Goal: Information Seeking & Learning: Learn about a topic

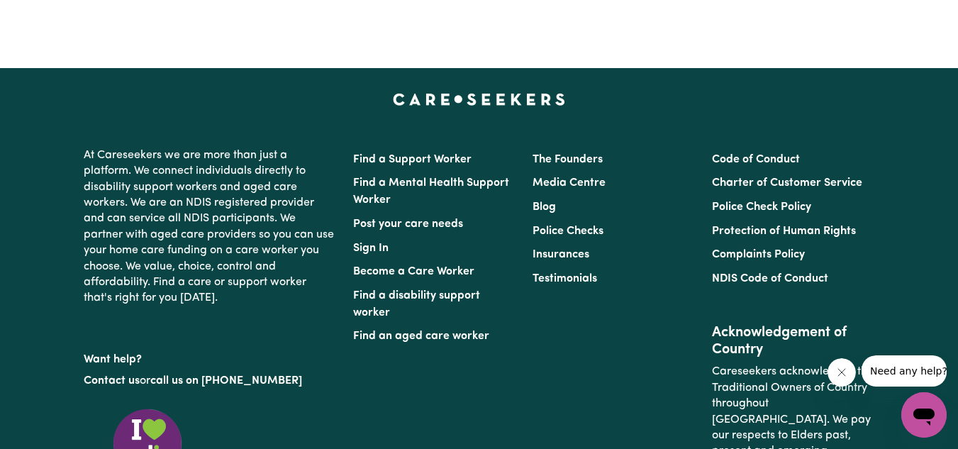
scroll to position [6589, 0]
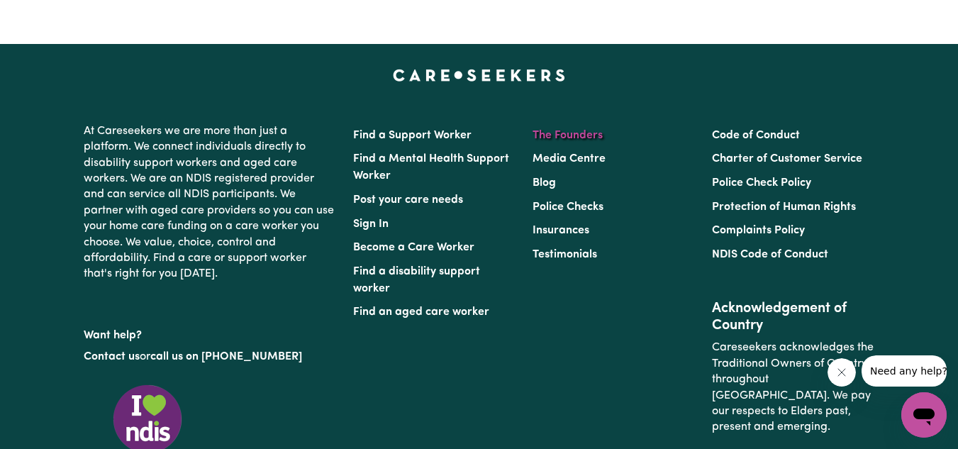
click at [579, 137] on link "The Founders" at bounding box center [567, 135] width 70 height 11
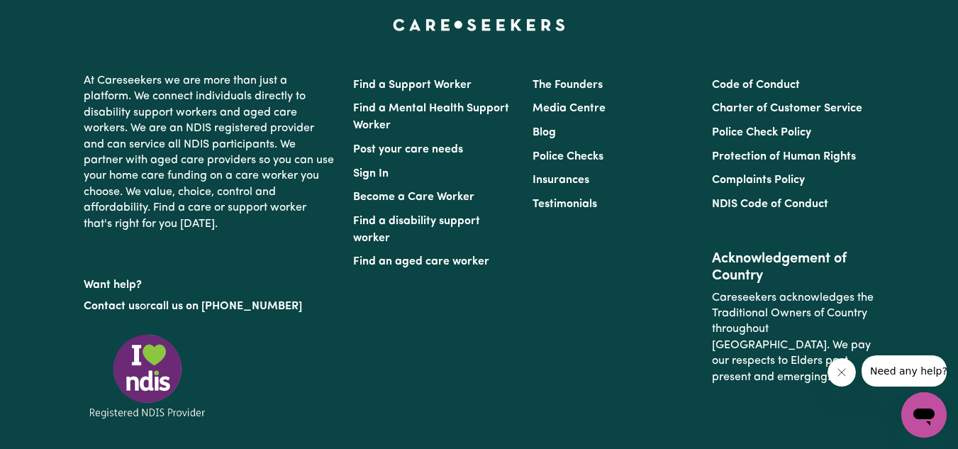
scroll to position [1307, 0]
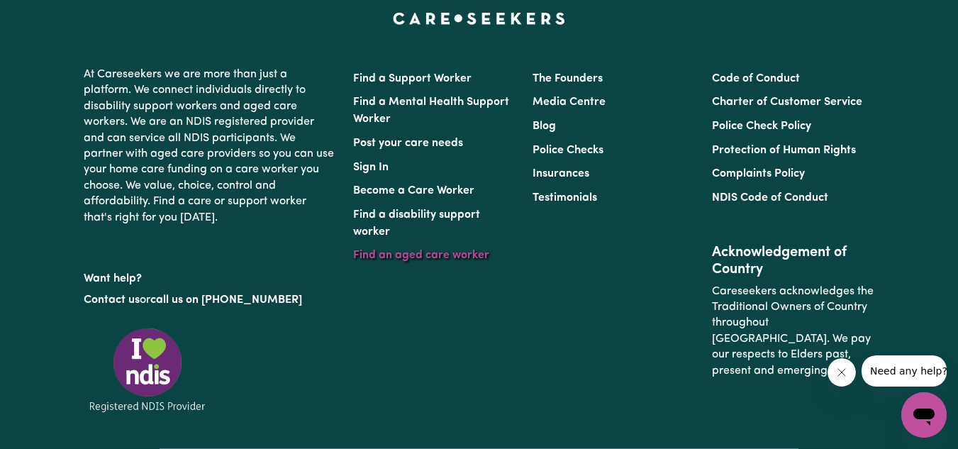
click at [420, 250] on link "Find an aged care worker" at bounding box center [421, 255] width 136 height 11
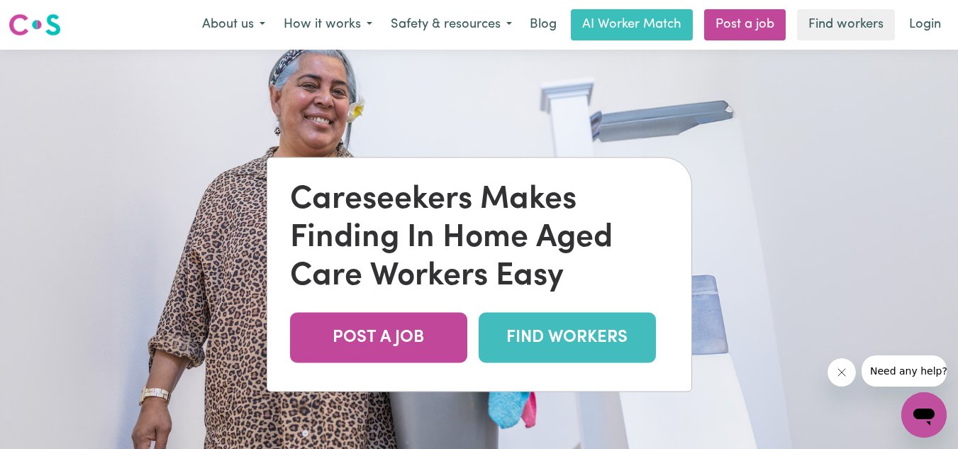
click at [576, 325] on link "FIND WORKERS" at bounding box center [567, 337] width 177 height 50
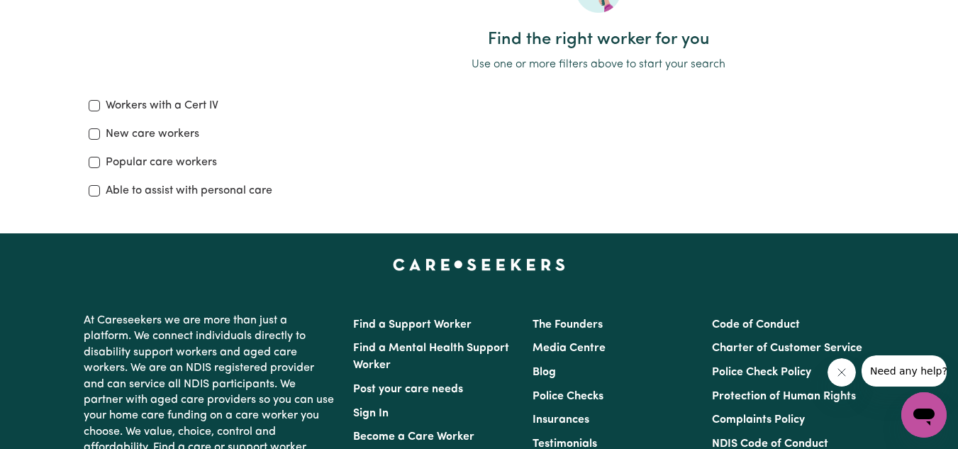
scroll to position [174, 0]
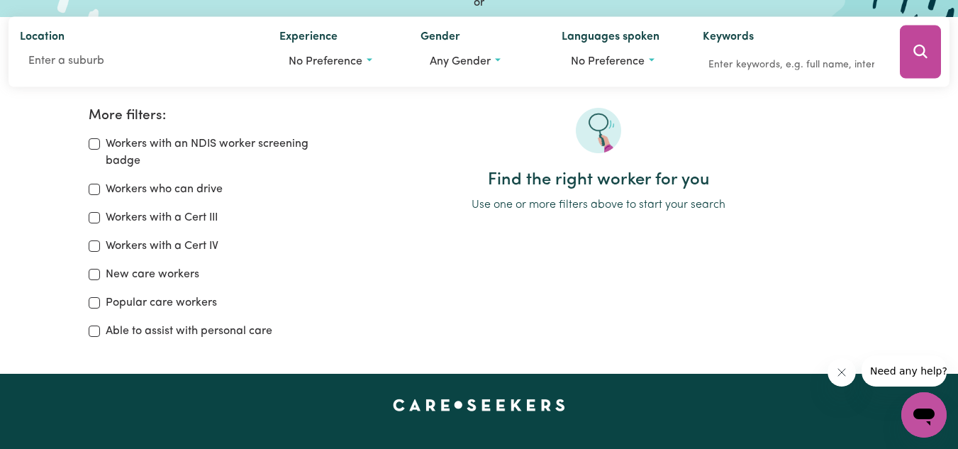
click at [102, 143] on div "Workers with an NDIS worker screening badge" at bounding box center [200, 152] width 223 height 34
click at [97, 145] on input "Workers with an NDIS worker screening badge" at bounding box center [94, 143] width 11 height 11
checkbox input "true"
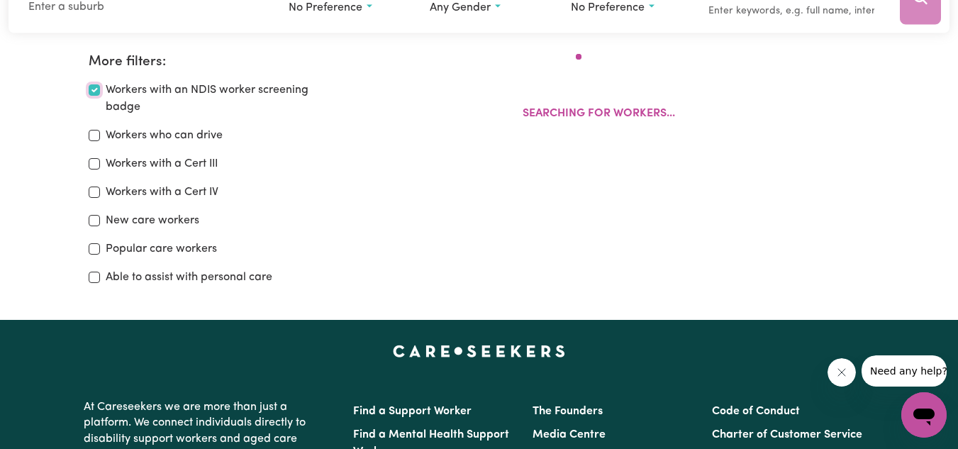
scroll to position [237, 0]
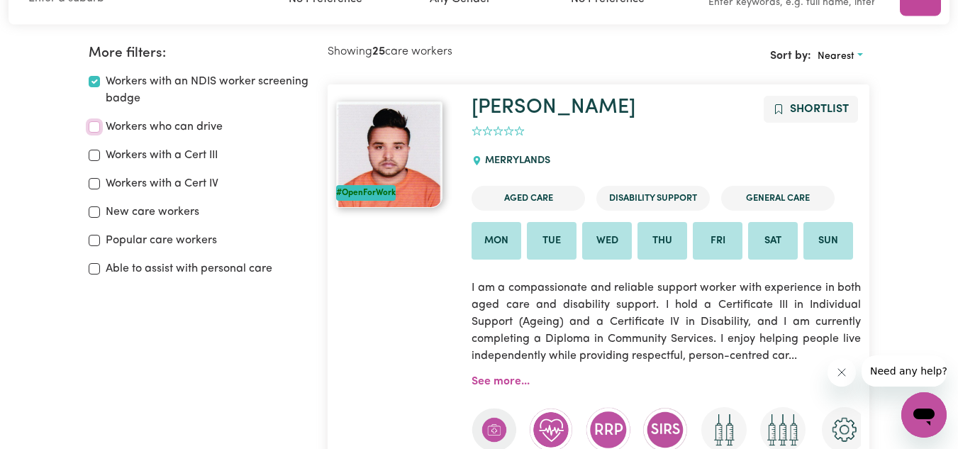
click at [96, 128] on input "Workers who can drive" at bounding box center [94, 126] width 11 height 11
checkbox input "true"
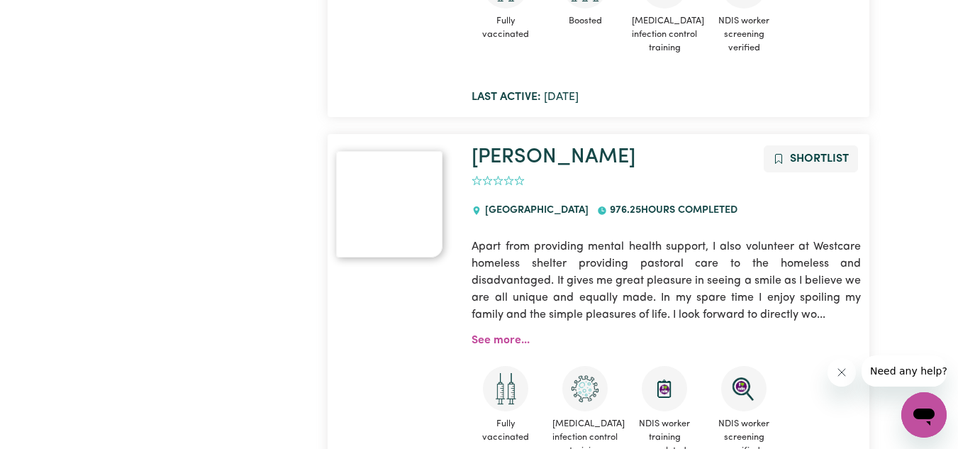
scroll to position [5233, 0]
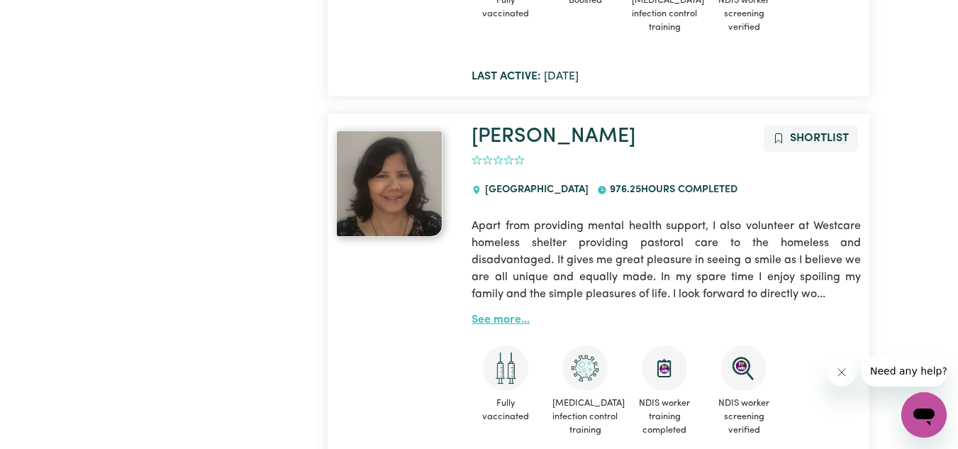
click at [500, 314] on link "See more..." at bounding box center [500, 319] width 58 height 11
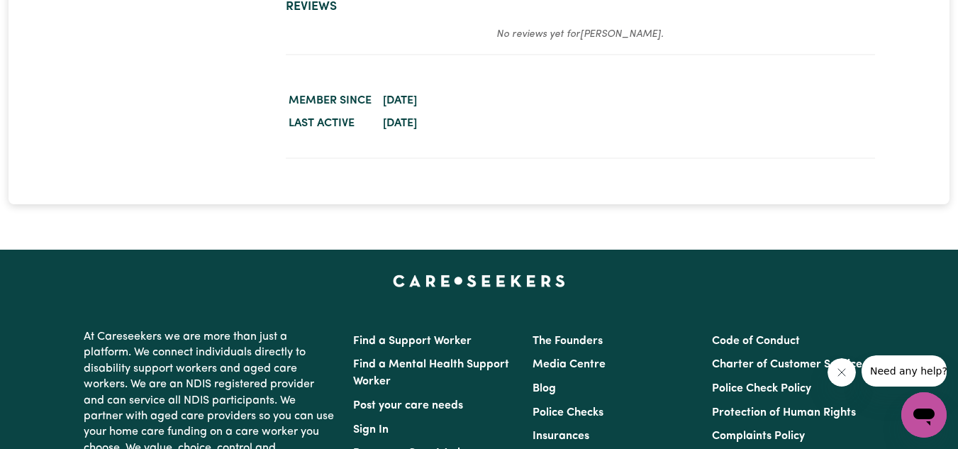
scroll to position [2565, 0]
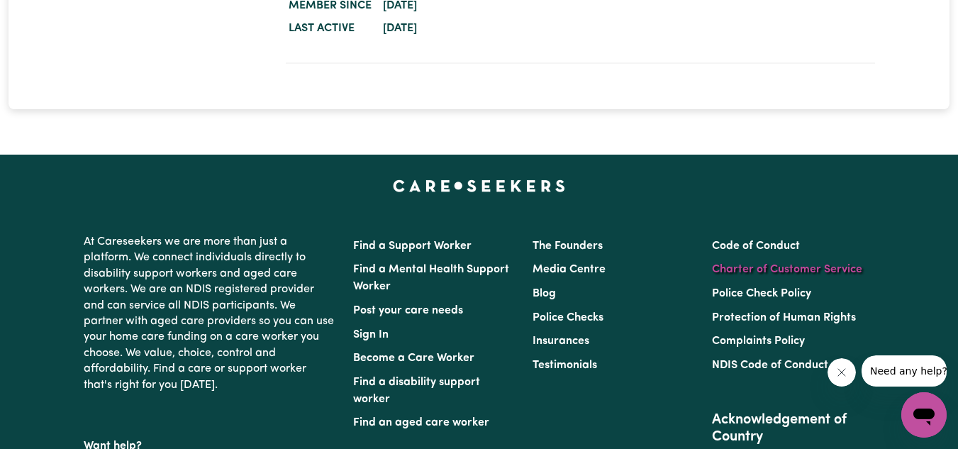
click at [784, 266] on link "Charter of Customer Service" at bounding box center [787, 269] width 150 height 11
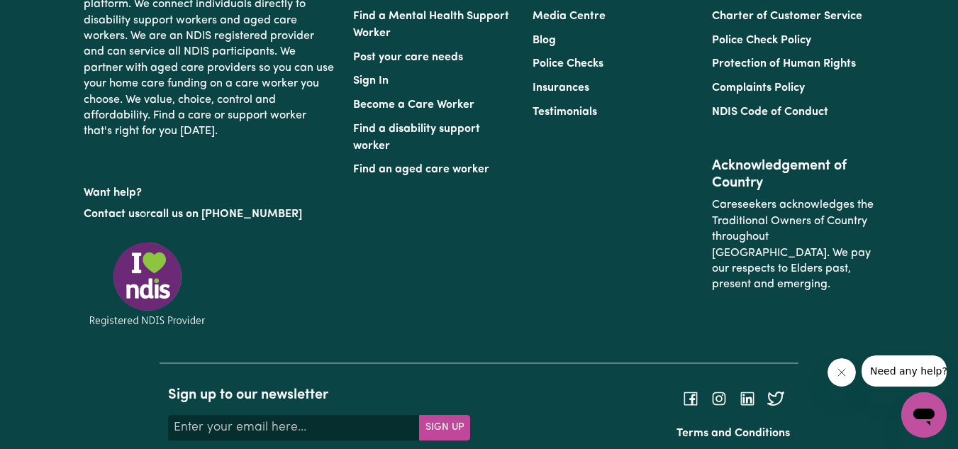
scroll to position [1464, 0]
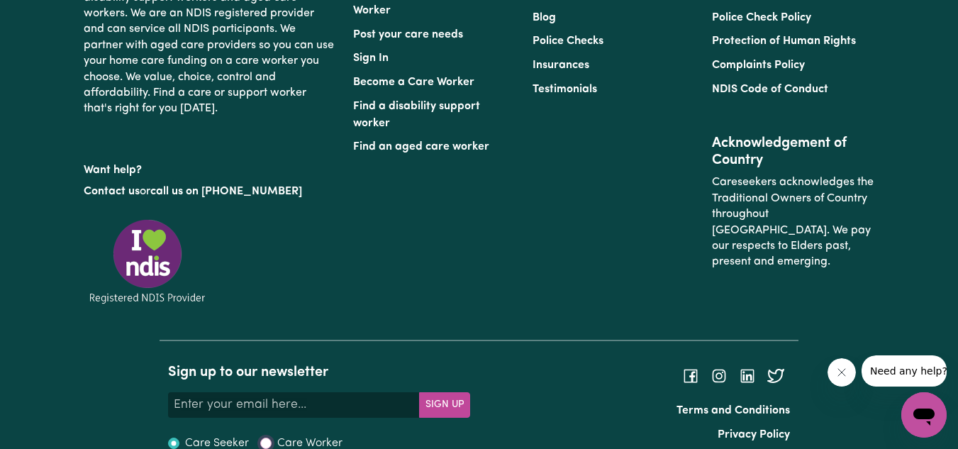
click at [265, 437] on input "Care Worker" at bounding box center [265, 442] width 11 height 11
radio input "true"
click at [323, 392] on input "Your email address" at bounding box center [294, 405] width 252 height 26
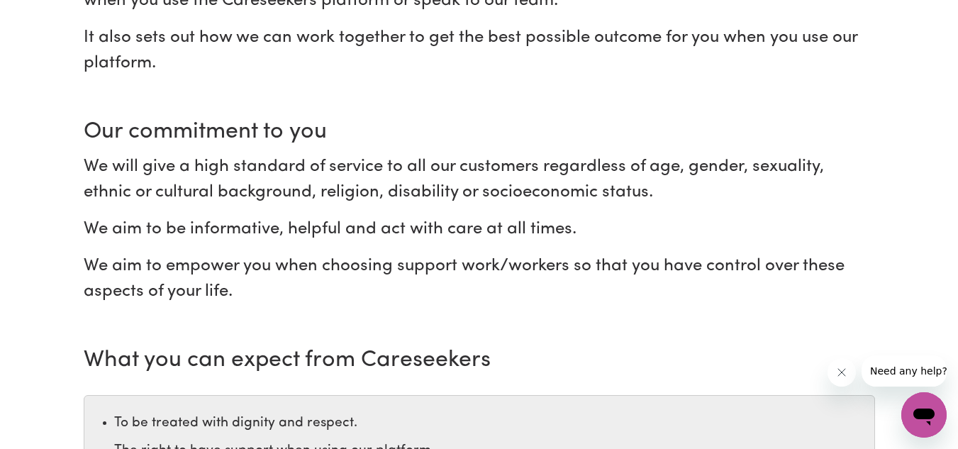
scroll to position [0, 0]
